Goal: Task Accomplishment & Management: Use online tool/utility

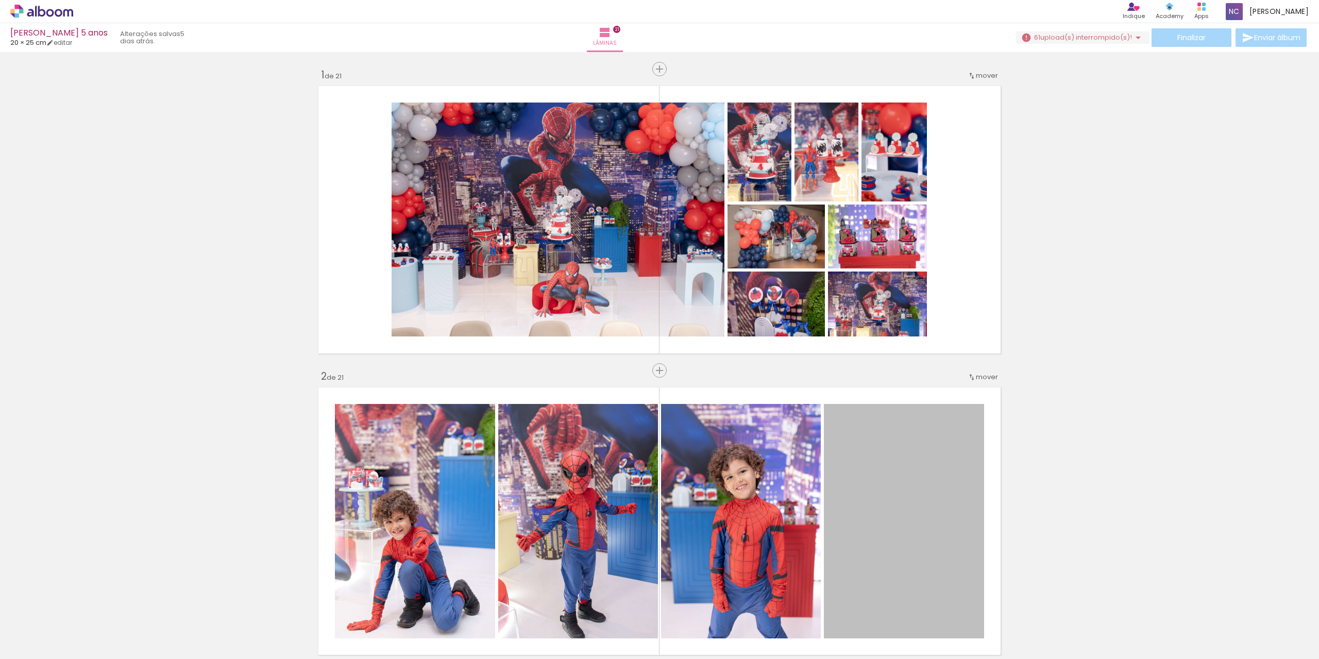
click at [1103, 41] on span "upload(s) interrompido(s)!" at bounding box center [1086, 37] width 92 height 10
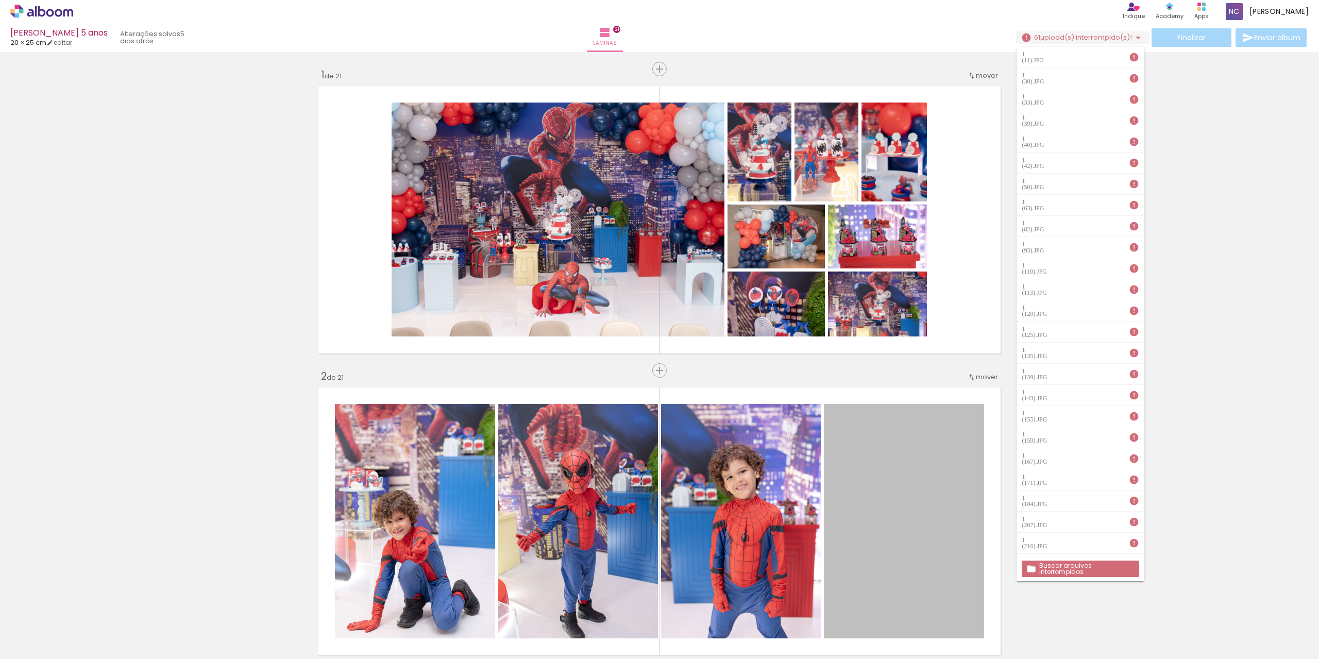
click at [0, 0] on slot "Buscar arquivos interrompidos" at bounding box center [0, 0] width 0 height 0
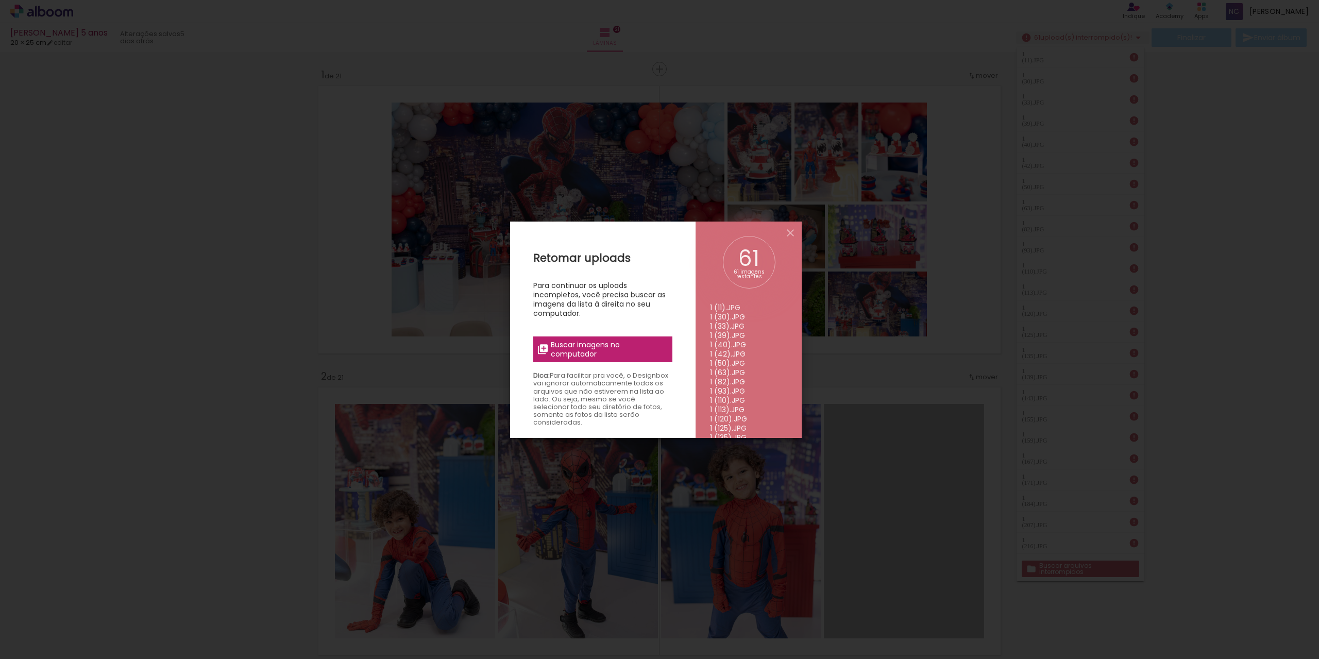
click at [0, 0] on span "Buscar imagens no computador" at bounding box center [0, 0] width 0 height 0
click at [0, 0] on input "file" at bounding box center [0, 0] width 0 height 0
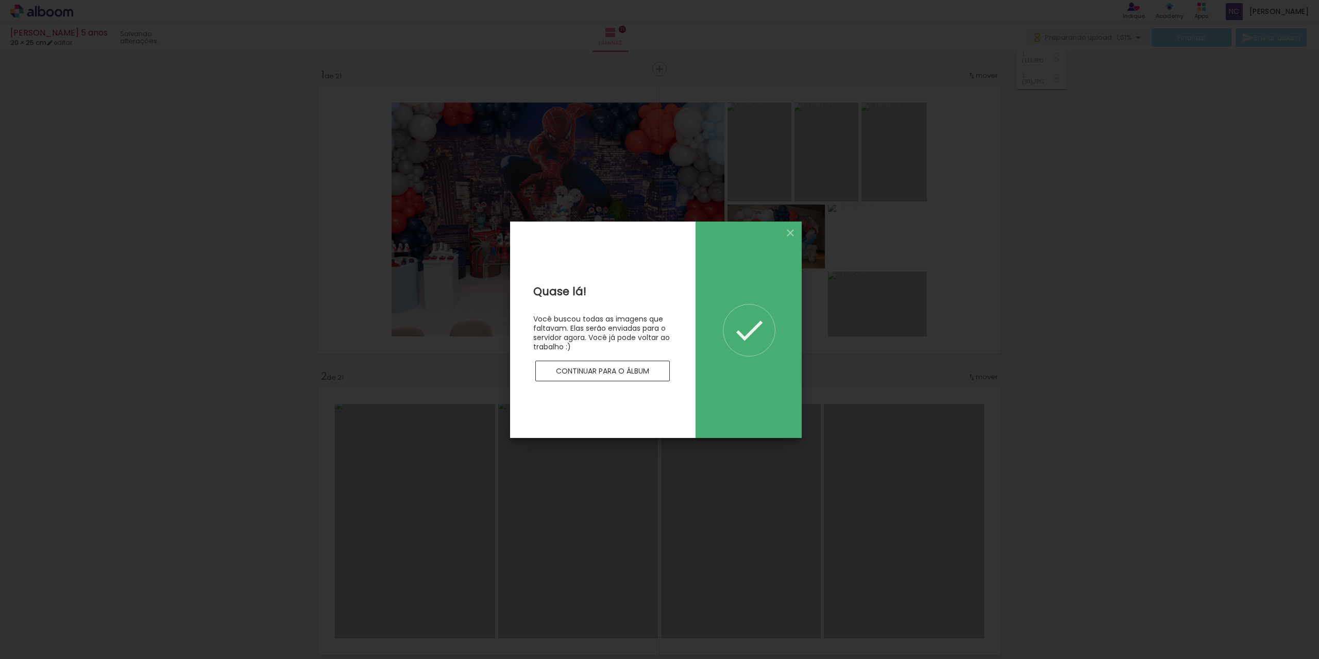
click at [0, 0] on slot "Continuar para o álbum" at bounding box center [0, 0] width 0 height 0
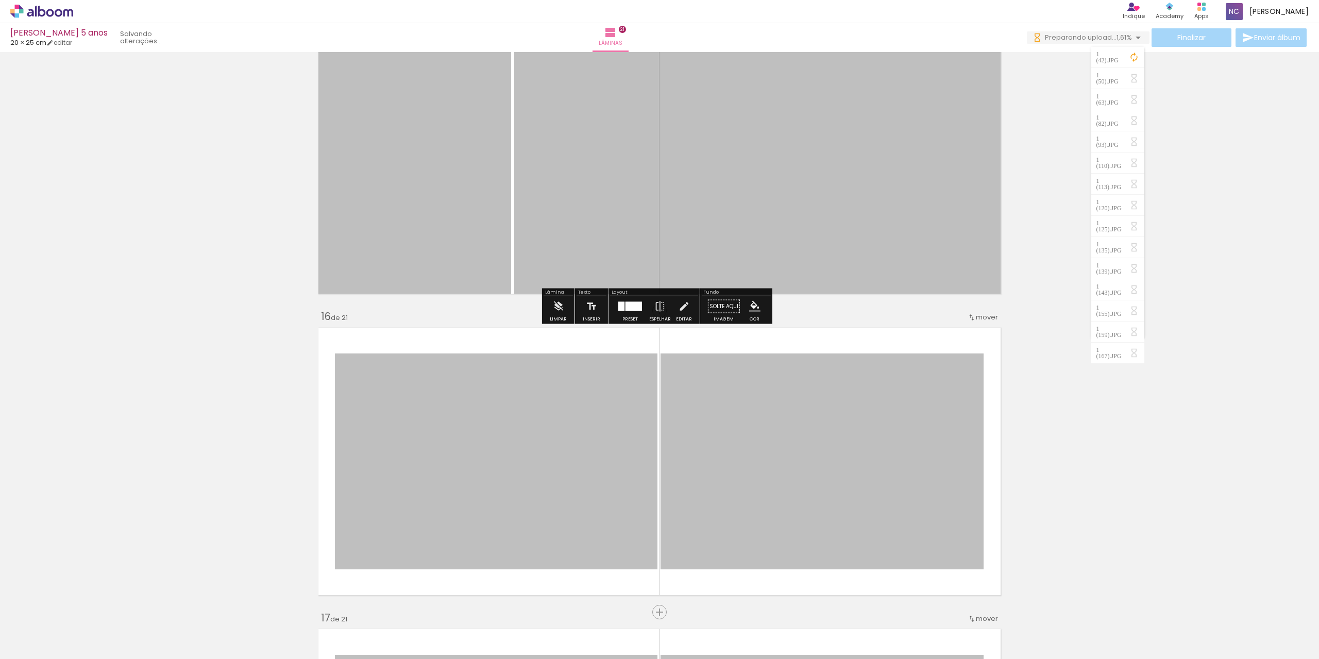
scroll to position [4277, 0]
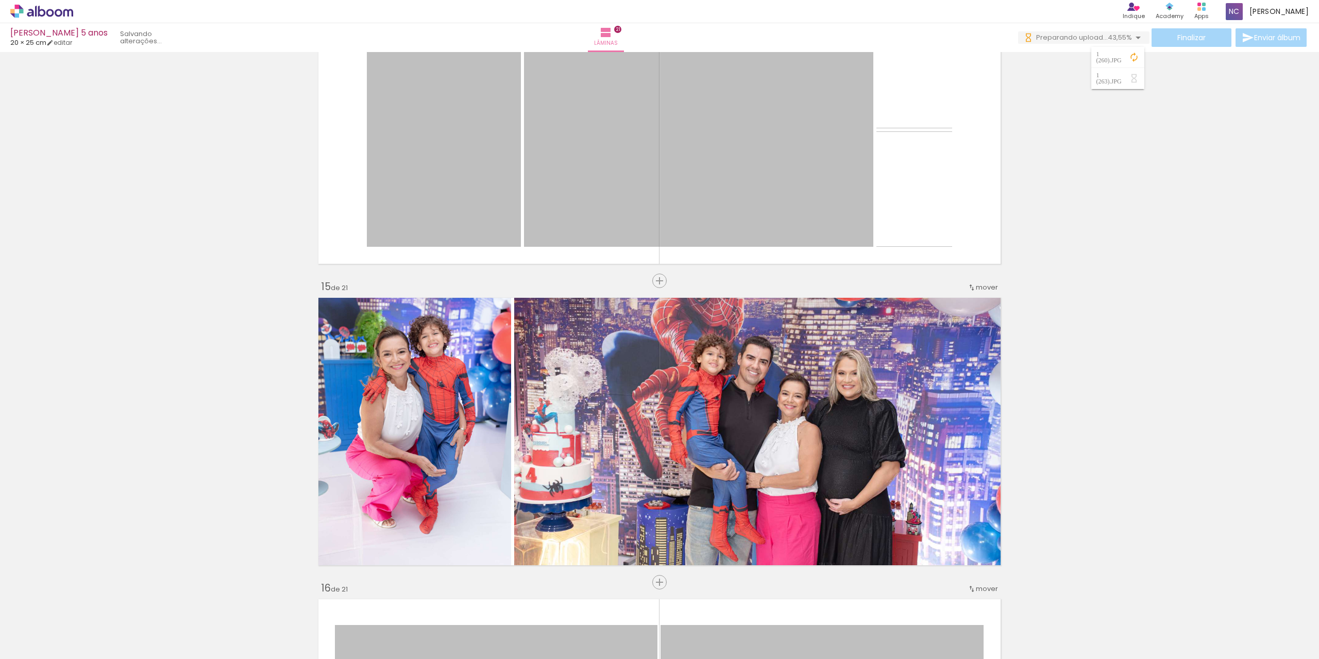
scroll to position [3865, 0]
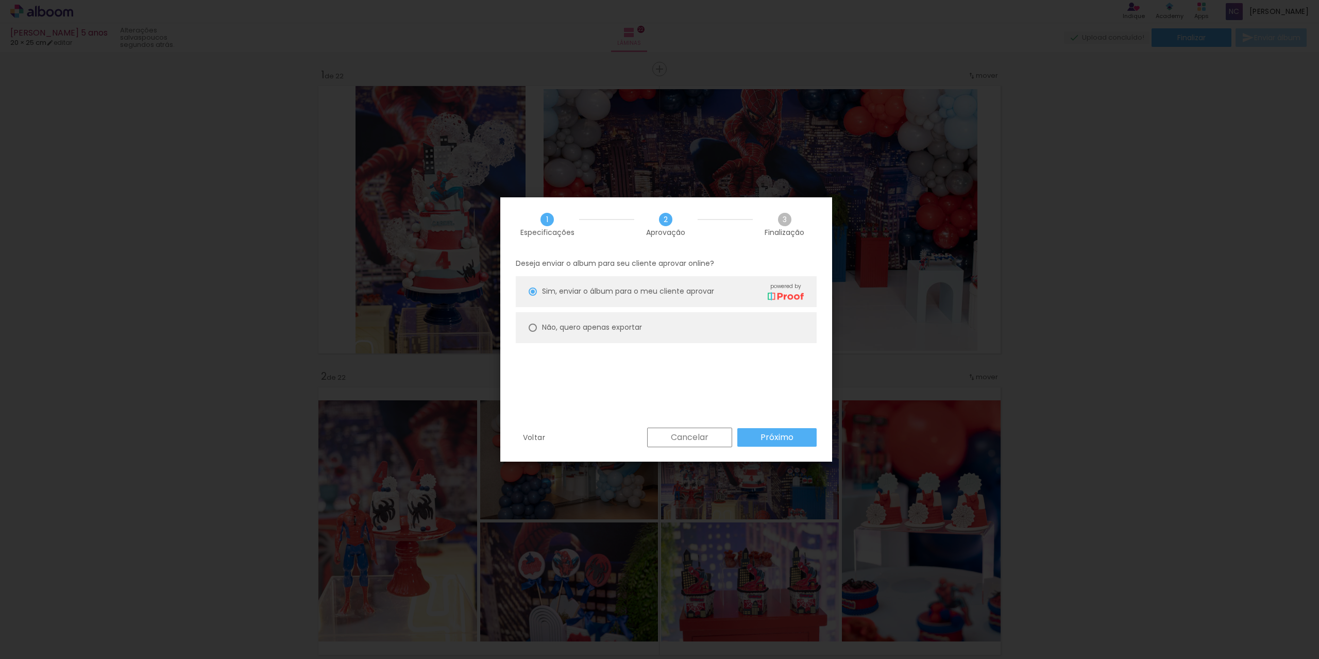
click at [0, 0] on slot "Não, quero apenas exportar" at bounding box center [0, 0] width 0 height 0
type paper-radio-button "on"
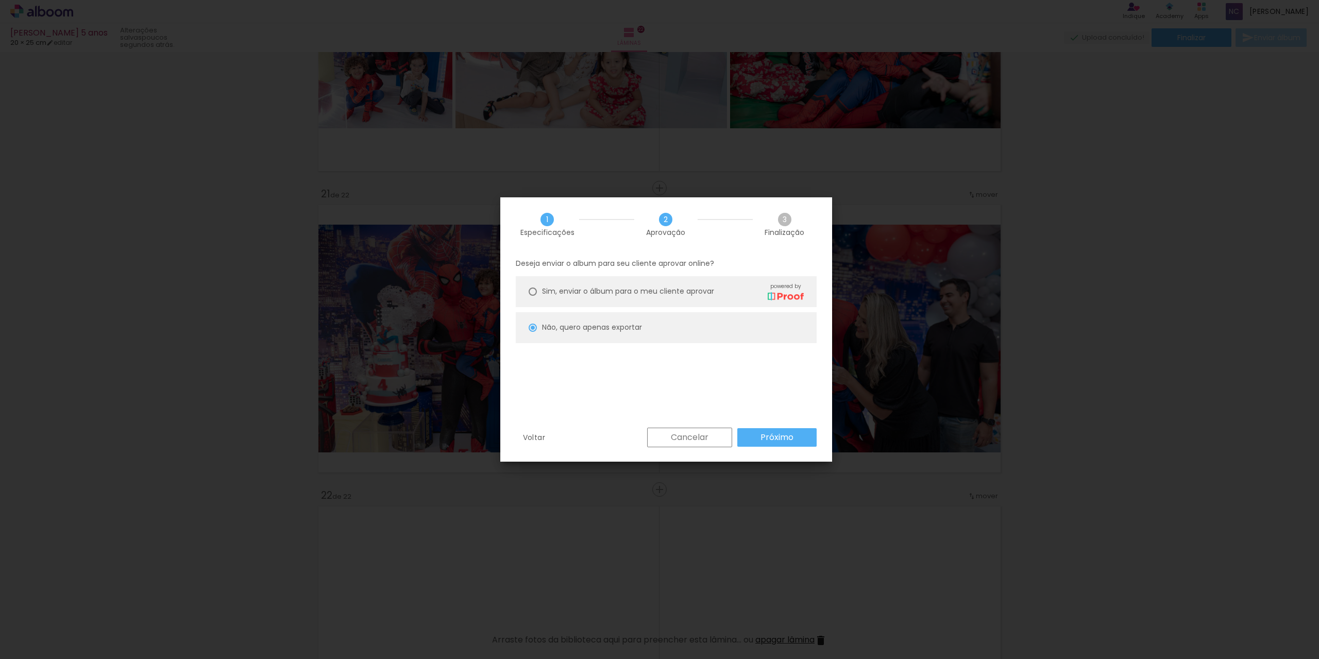
scroll to position [241, 0]
click at [0, 0] on slot "Próximo" at bounding box center [0, 0] width 0 height 0
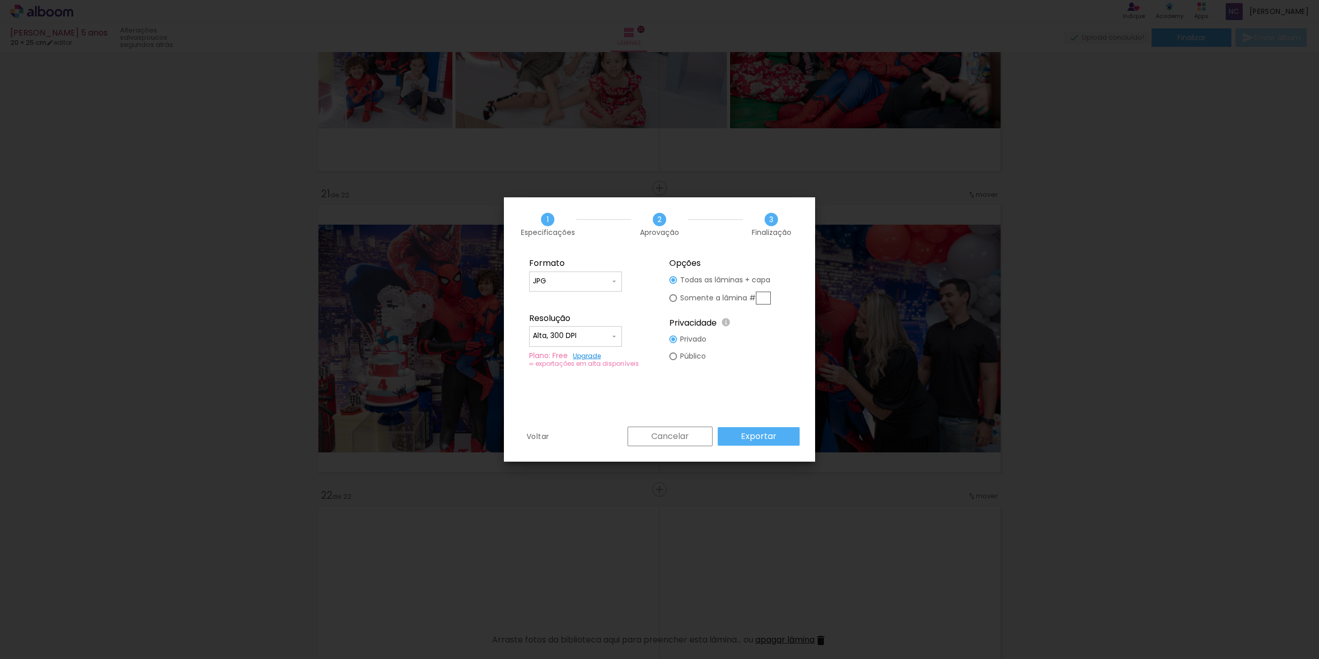
click at [564, 285] on input "JPG" at bounding box center [571, 281] width 77 height 10
click at [572, 337] on input "Alta, 300 DPI" at bounding box center [571, 336] width 77 height 10
click at [568, 357] on paper-item "Baixa" at bounding box center [575, 355] width 93 height 21
type input "Baixa"
click at [0, 0] on slot "Exportar" at bounding box center [0, 0] width 0 height 0
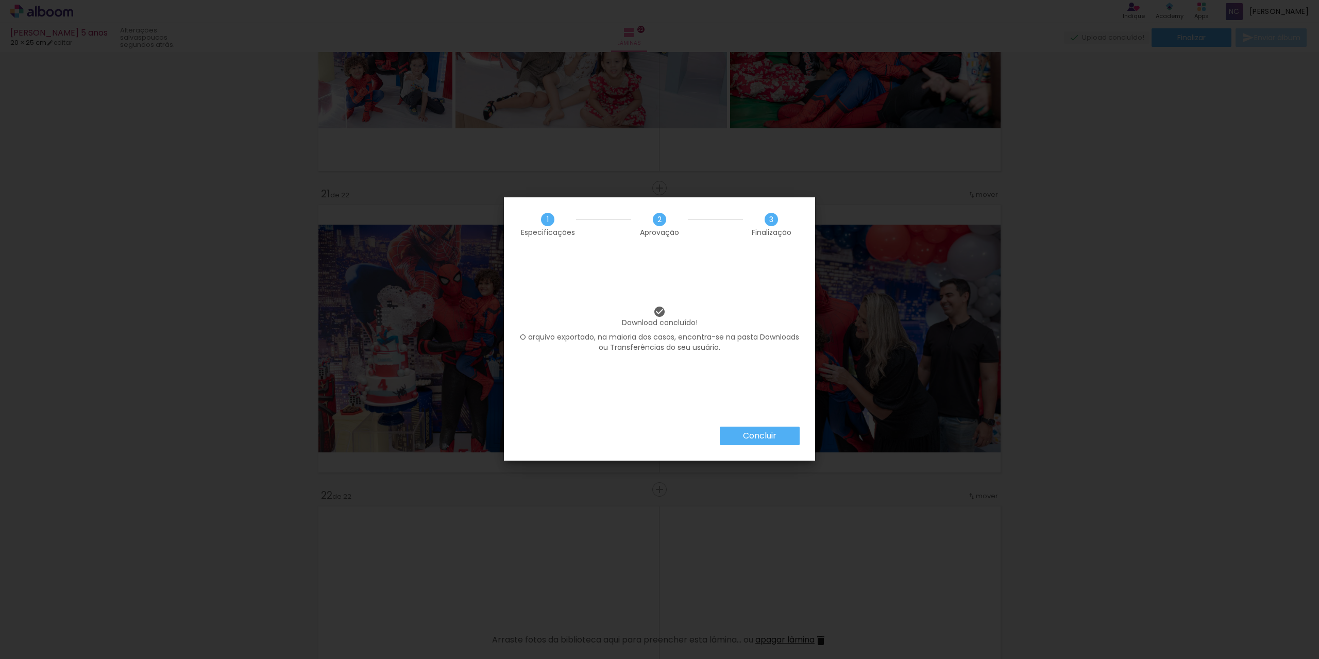
scroll to position [241, 0]
click at [0, 0] on slot "Concluir" at bounding box center [0, 0] width 0 height 0
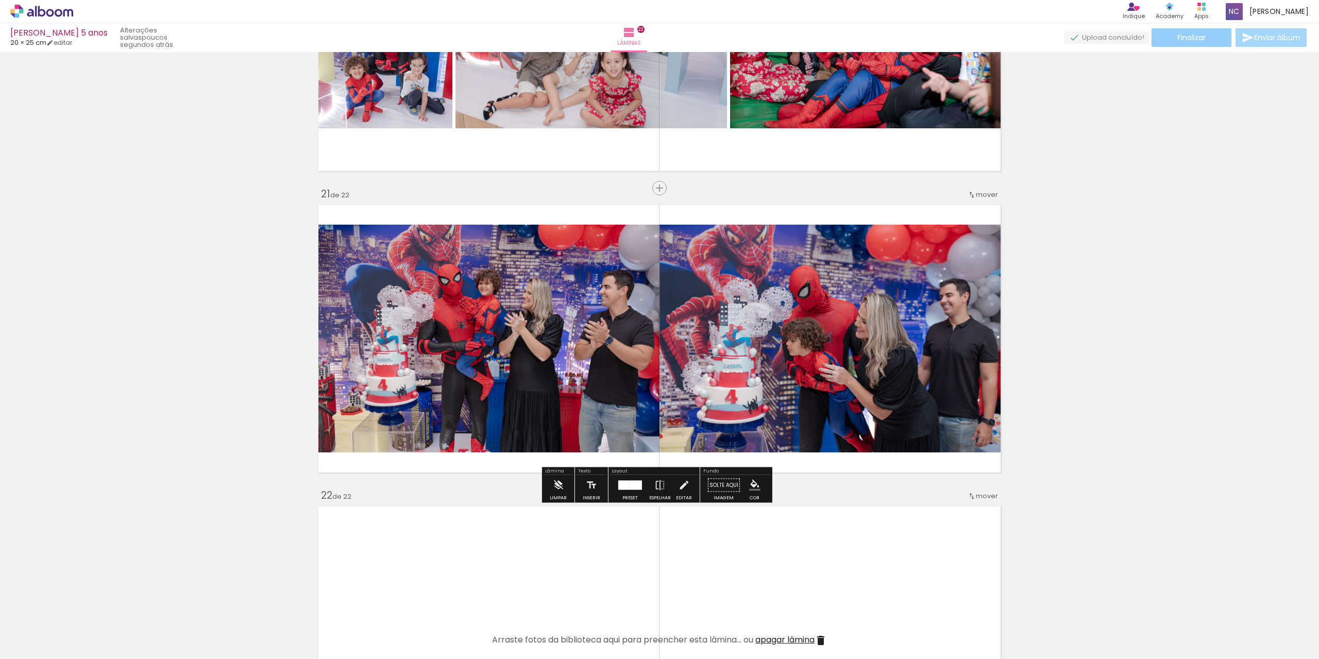
click at [1188, 35] on span "Finalizar" at bounding box center [1191, 37] width 28 height 7
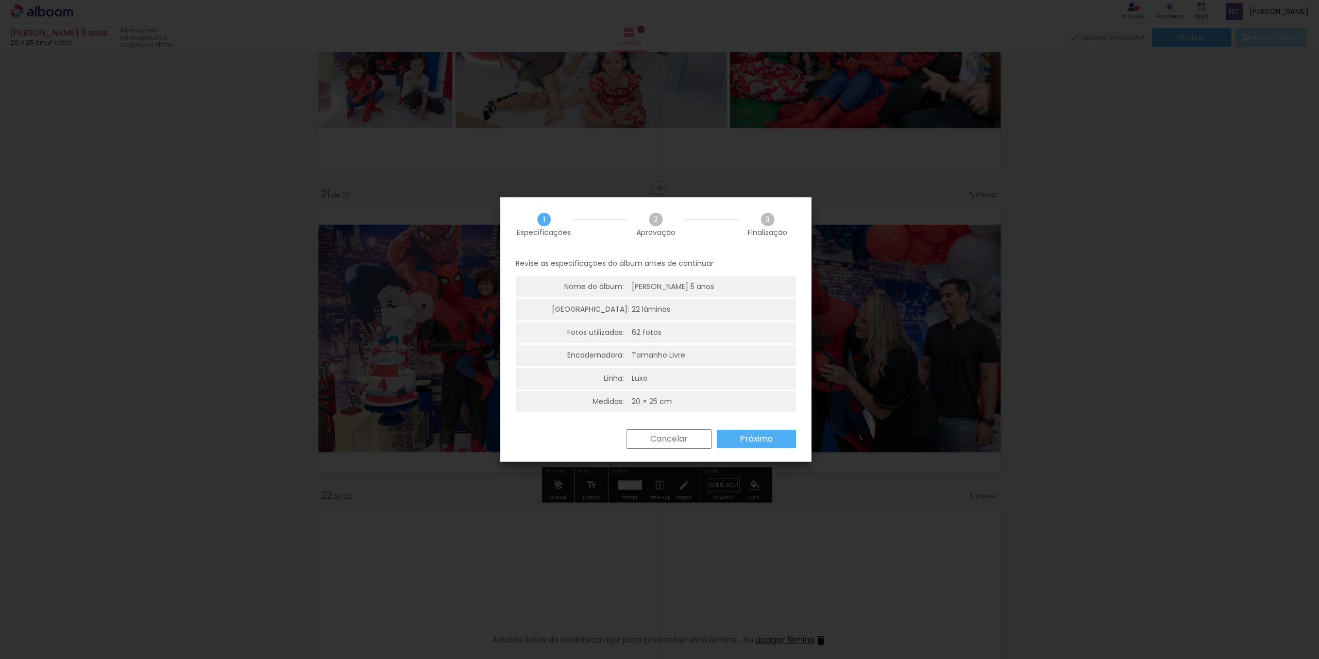
click at [0, 0] on slot "Próximo" at bounding box center [0, 0] width 0 height 0
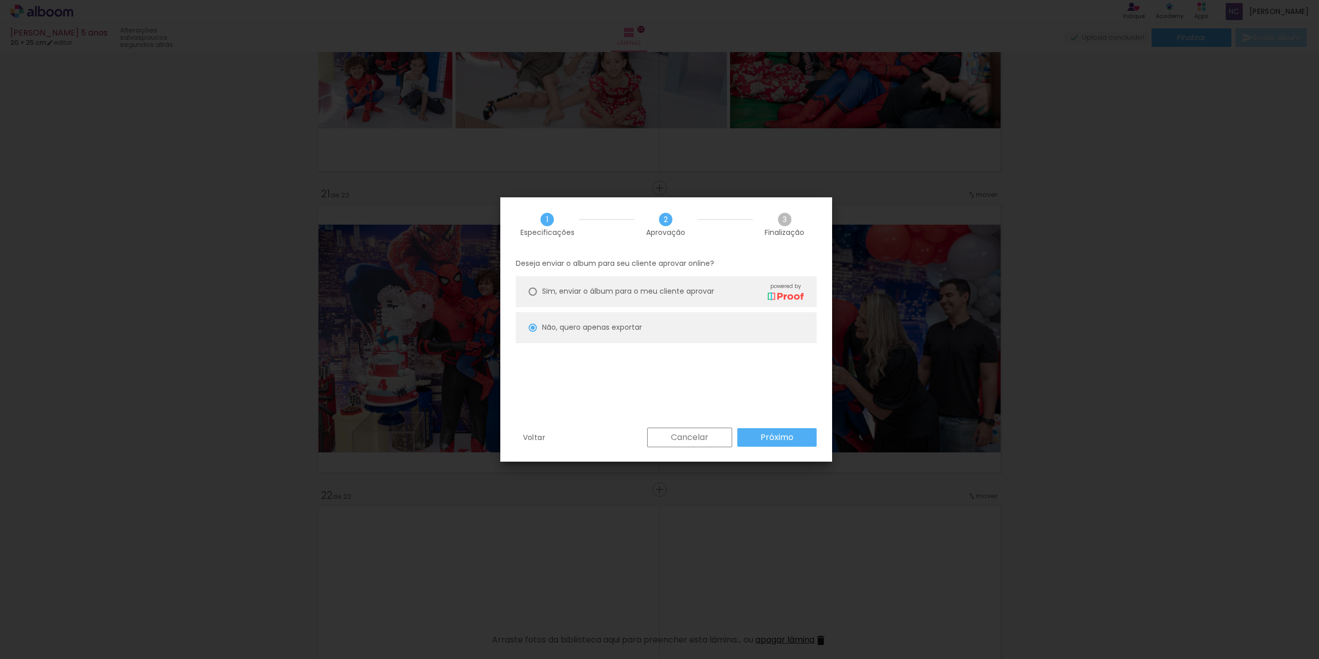
click at [806, 435] on paper-button "Próximo" at bounding box center [776, 437] width 79 height 19
type input "Baixa"
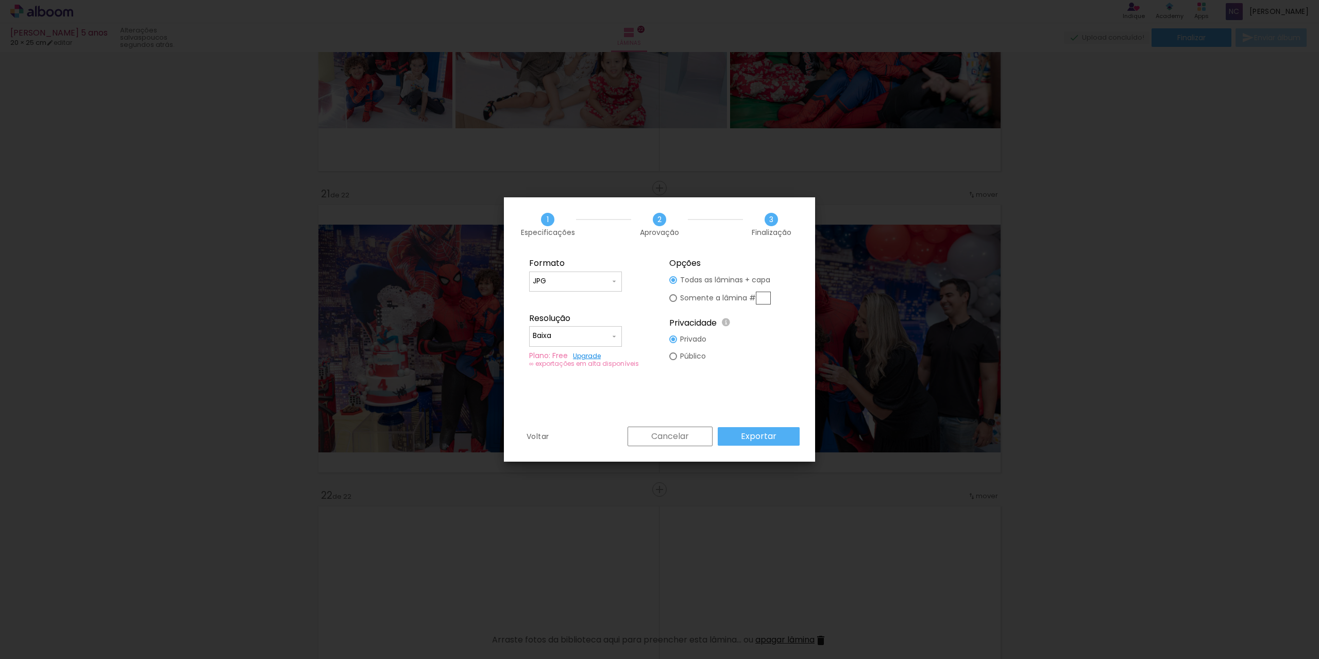
click at [588, 340] on input "Baixa" at bounding box center [571, 336] width 77 height 10
click at [577, 281] on input "JPG" at bounding box center [571, 281] width 77 height 10
click at [557, 298] on paper-item "PDF" at bounding box center [575, 300] width 93 height 21
type input "PDF"
click at [767, 443] on paper-button "Exportar" at bounding box center [759, 436] width 82 height 19
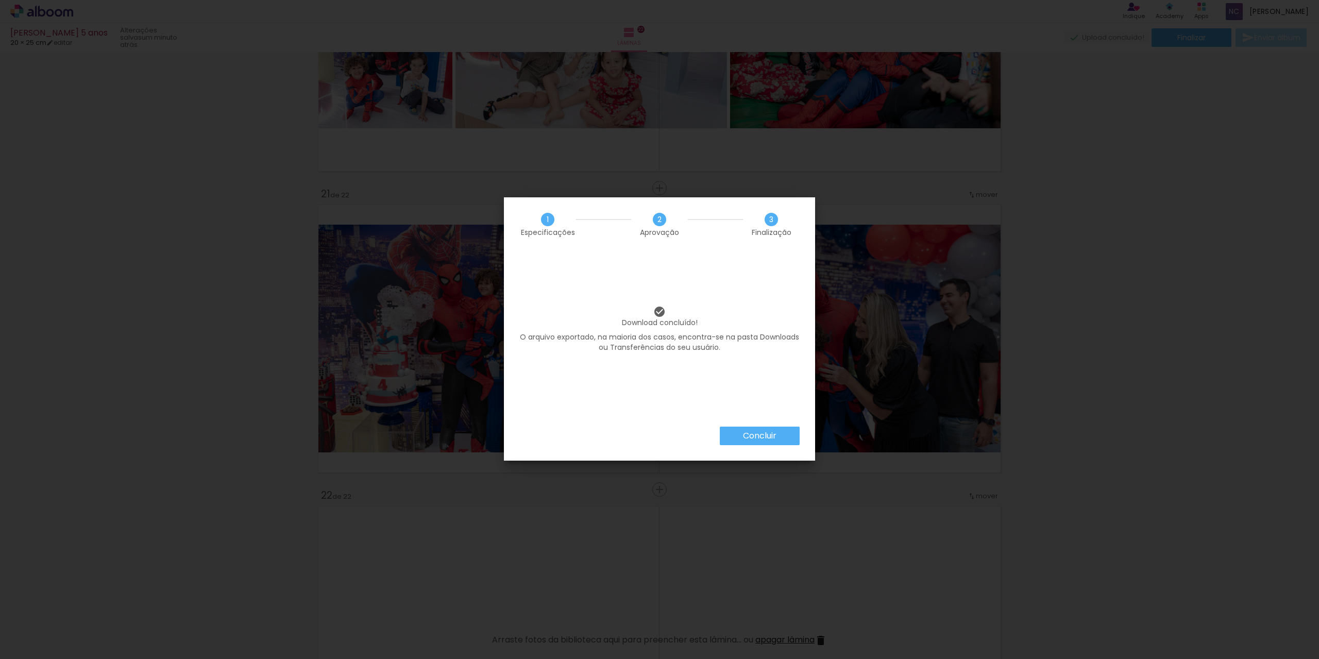
scroll to position [241, 0]
click at [0, 0] on slot "Concluir" at bounding box center [0, 0] width 0 height 0
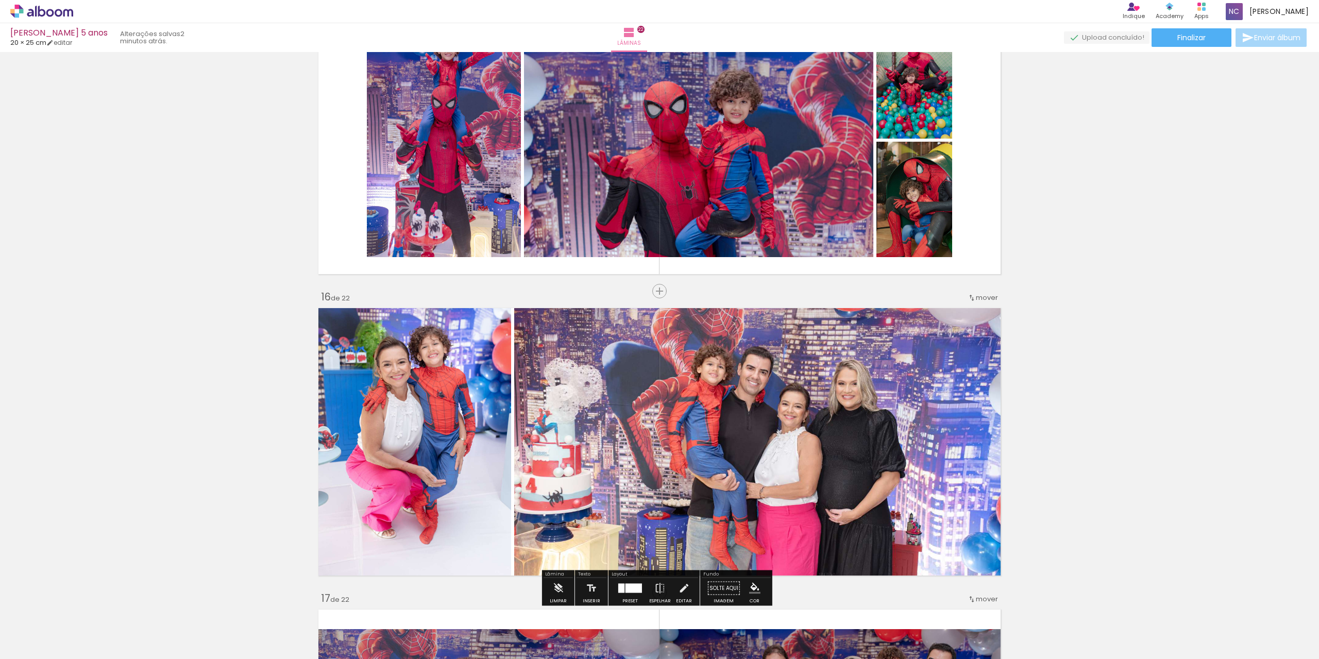
scroll to position [4210, 0]
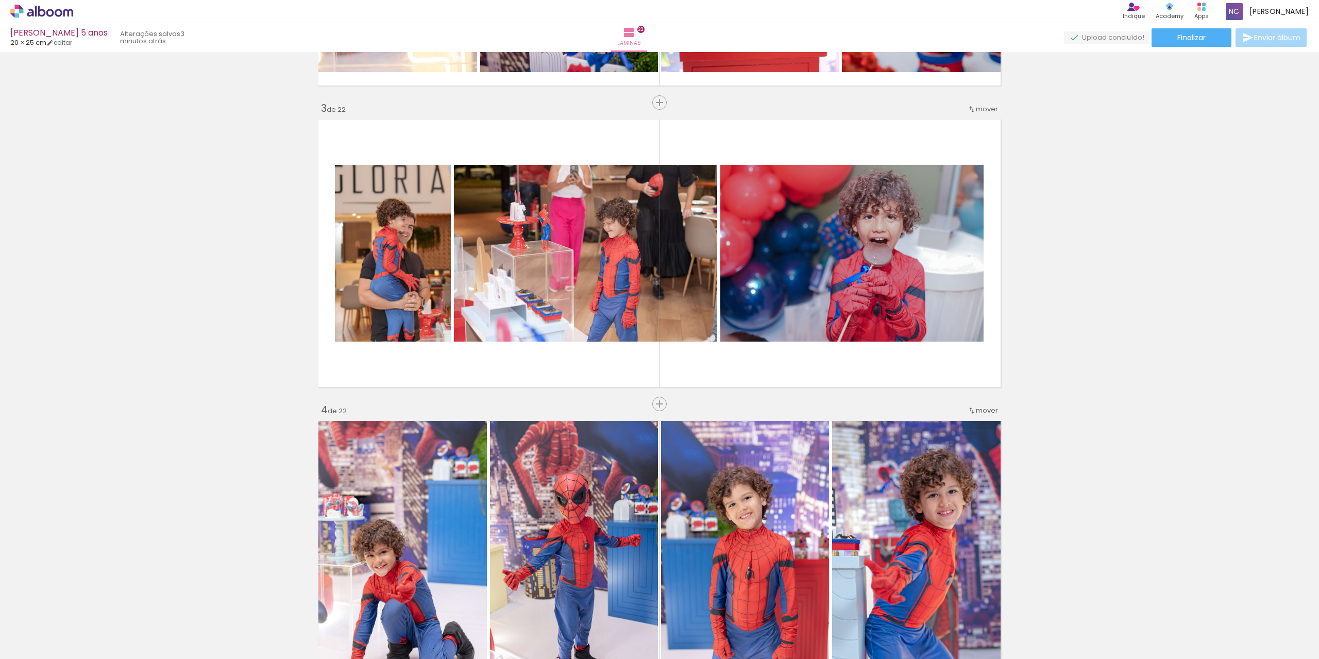
scroll to position [567, 0]
